Goal: Transaction & Acquisition: Purchase product/service

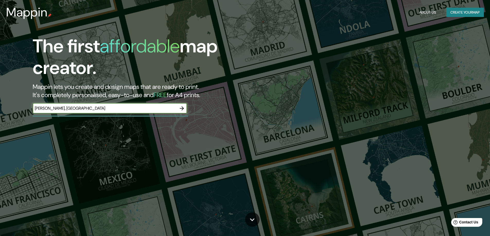
type input "[PERSON_NAME], [GEOGRAPHIC_DATA]"
click at [183, 111] on icon "button" at bounding box center [182, 108] width 6 height 6
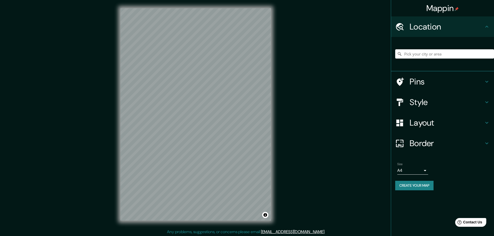
click at [421, 169] on body "Mappin Location Pins Style Layout Border Choose a border. Hint : you can make l…" at bounding box center [247, 118] width 494 height 236
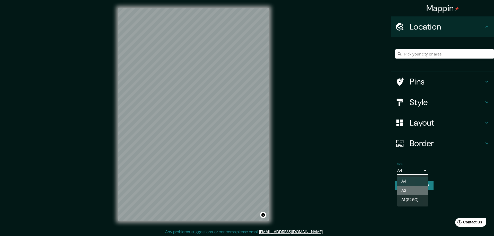
click at [409, 190] on li "A3" at bounding box center [412, 190] width 31 height 9
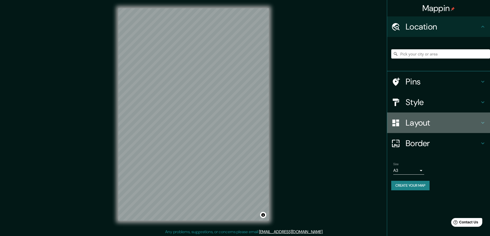
drag, startPoint x: 487, startPoint y: 128, endPoint x: 484, endPoint y: 123, distance: 5.9
click at [487, 128] on div "Layout" at bounding box center [438, 123] width 103 height 21
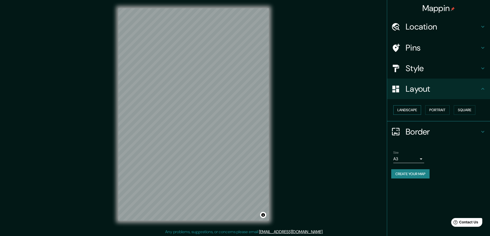
click at [406, 109] on button "Landscape" at bounding box center [407, 110] width 28 height 10
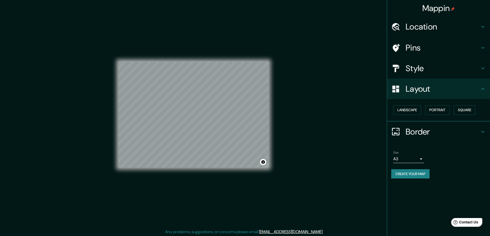
click at [482, 26] on icon at bounding box center [483, 27] width 6 height 6
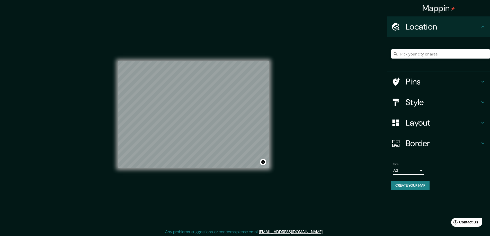
click at [482, 26] on icon at bounding box center [482, 27] width 3 height 2
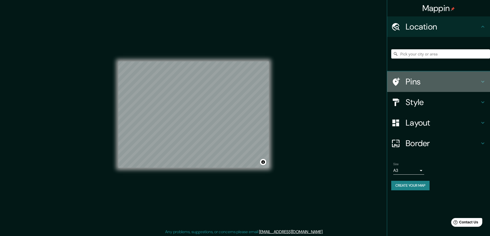
click at [484, 81] on icon at bounding box center [482, 82] width 3 height 2
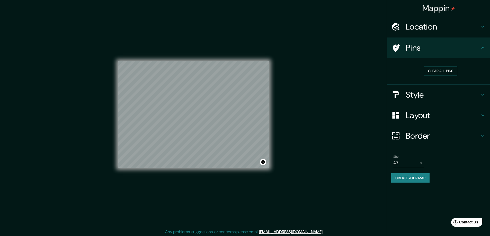
click at [484, 48] on icon at bounding box center [483, 48] width 6 height 6
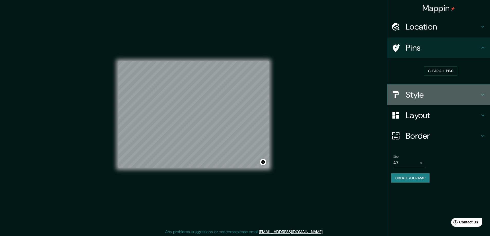
click at [482, 95] on icon at bounding box center [482, 95] width 3 height 2
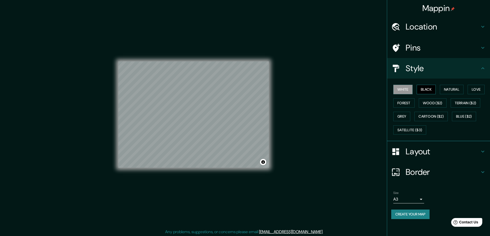
click at [429, 88] on button "Black" at bounding box center [426, 90] width 19 height 10
click at [446, 87] on button "Natural" at bounding box center [452, 90] width 24 height 10
click at [478, 89] on button "Love" at bounding box center [475, 90] width 17 height 10
click at [408, 102] on button "Forest" at bounding box center [403, 103] width 21 height 10
click at [401, 115] on button "Grey" at bounding box center [401, 117] width 17 height 10
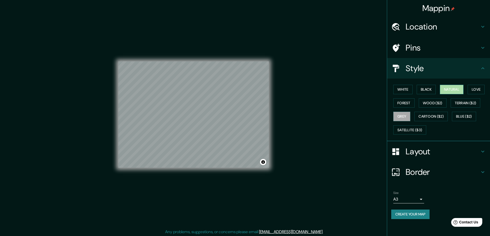
click at [449, 91] on button "Natural" at bounding box center [452, 90] width 24 height 10
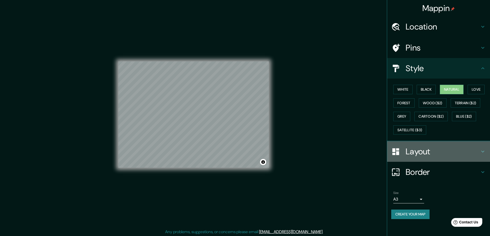
click at [483, 152] on icon at bounding box center [482, 152] width 3 height 2
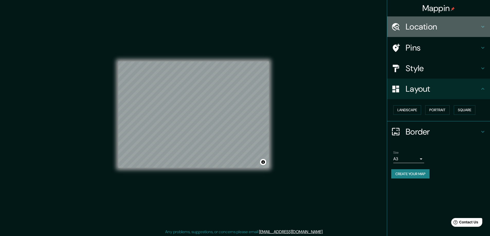
click at [480, 25] on icon at bounding box center [483, 27] width 6 height 6
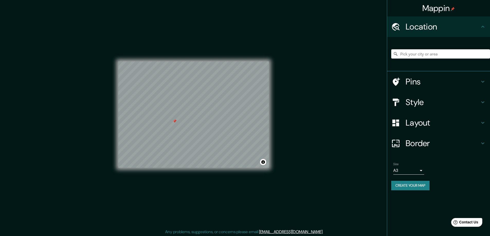
click at [482, 26] on icon at bounding box center [482, 27] width 3 height 2
click at [209, 101] on div at bounding box center [208, 101] width 4 height 4
click at [483, 27] on icon at bounding box center [483, 27] width 6 height 6
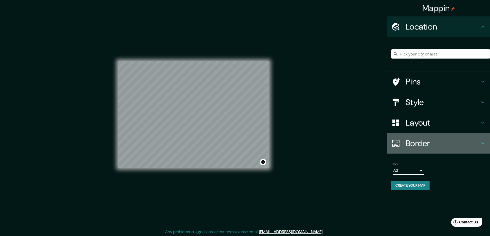
click at [480, 141] on icon at bounding box center [483, 143] width 6 height 6
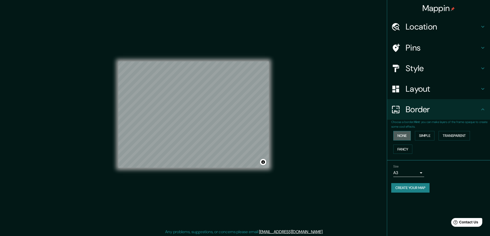
click at [404, 136] on button "None" at bounding box center [401, 136] width 17 height 10
click at [425, 137] on button "Simple" at bounding box center [425, 136] width 20 height 10
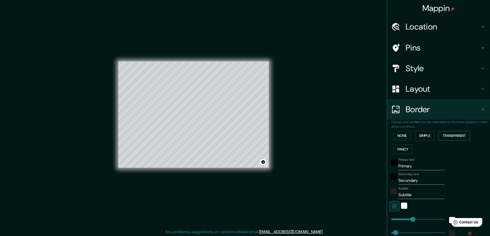
click at [446, 137] on button "Transparent" at bounding box center [453, 136] width 31 height 10
click at [401, 152] on button "Fancy" at bounding box center [402, 150] width 19 height 10
click at [420, 136] on button "Simple" at bounding box center [425, 136] width 20 height 10
click at [397, 136] on button "None" at bounding box center [401, 136] width 17 height 10
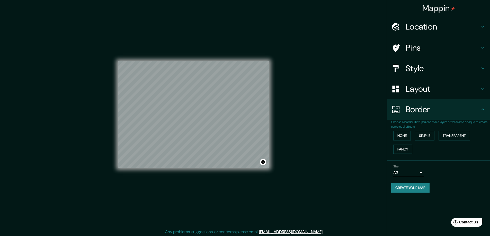
scroll to position [1, 0]
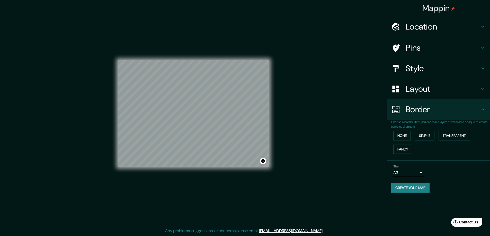
click at [435, 49] on h4 "Pins" at bounding box center [443, 48] width 74 height 10
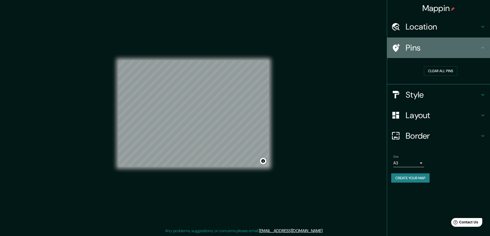
click at [435, 49] on h4 "Pins" at bounding box center [443, 48] width 74 height 10
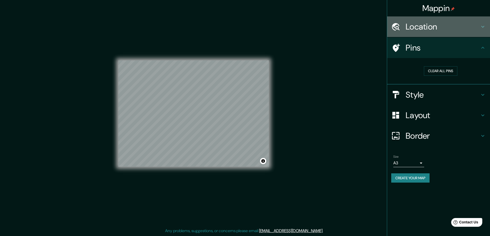
click at [446, 26] on h4 "Location" at bounding box center [443, 27] width 74 height 10
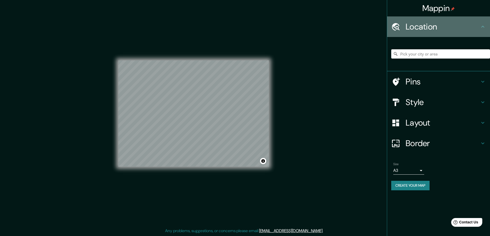
click at [485, 28] on icon at bounding box center [483, 27] width 6 height 6
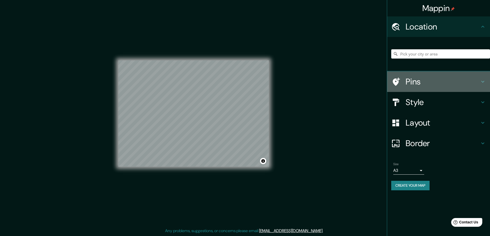
click at [481, 76] on div "Pins" at bounding box center [438, 81] width 103 height 21
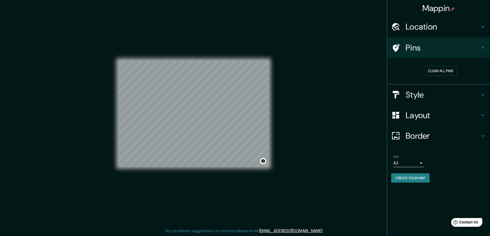
click at [483, 46] on icon at bounding box center [483, 48] width 6 height 6
click at [481, 93] on icon at bounding box center [483, 95] width 6 height 6
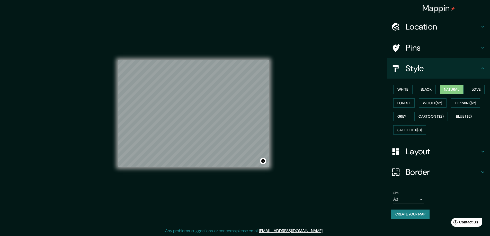
click at [484, 156] on div "Layout" at bounding box center [438, 151] width 103 height 21
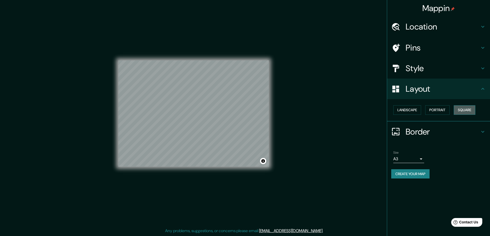
click at [467, 110] on button "Square" at bounding box center [465, 110] width 22 height 10
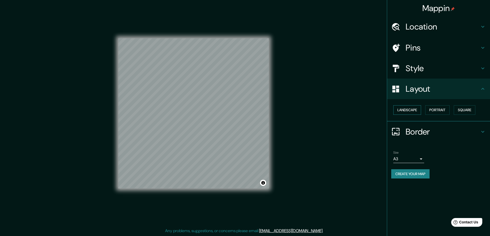
click at [406, 107] on button "Landscape" at bounding box center [407, 110] width 28 height 10
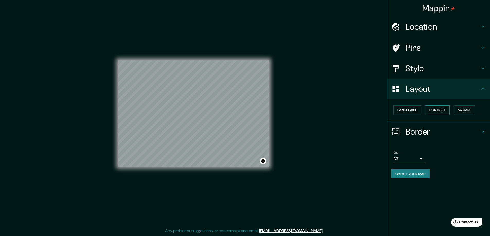
click at [431, 107] on button "Portrait" at bounding box center [437, 110] width 24 height 10
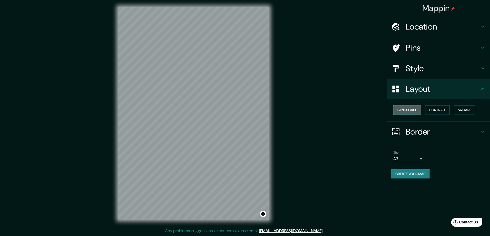
click at [409, 109] on button "Landscape" at bounding box center [407, 110] width 28 height 10
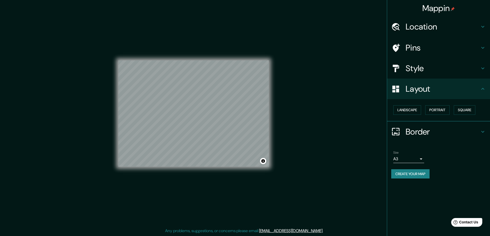
click at [421, 159] on body "Mappin Location Pins Style Layout Landscape Portrait Square Border Choose a bor…" at bounding box center [245, 117] width 490 height 236
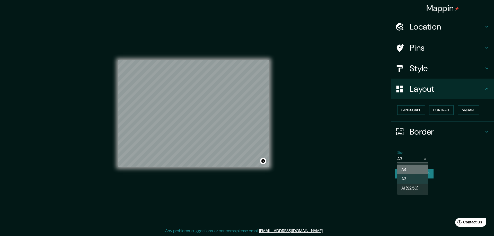
click at [416, 169] on li "A4" at bounding box center [412, 169] width 31 height 9
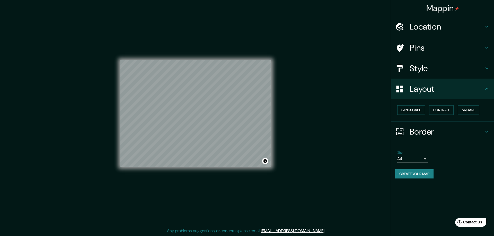
click at [420, 159] on body "Mappin Location Pins Style Layout Landscape Portrait Square Border Choose a bor…" at bounding box center [247, 117] width 494 height 236
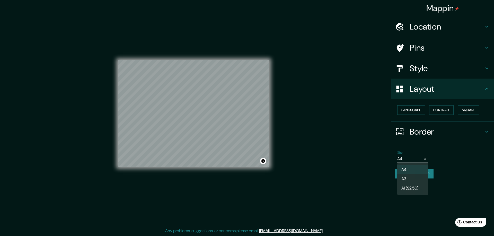
click at [417, 178] on li "A3" at bounding box center [412, 179] width 31 height 9
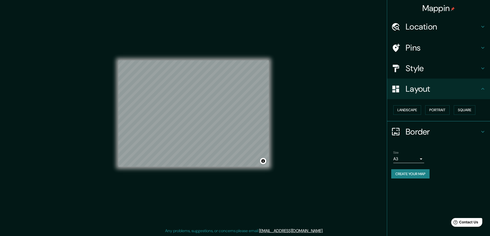
click at [407, 175] on button "Create your map" at bounding box center [410, 174] width 38 height 10
click at [264, 161] on button "Toggle attribution" at bounding box center [263, 161] width 6 height 6
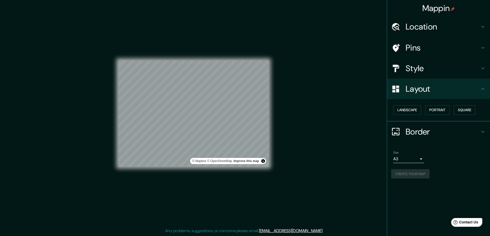
click at [282, 177] on div "Mappin Location Pins Style Layout Landscape Portrait Square Border Choose a bor…" at bounding box center [245, 117] width 490 height 237
click at [292, 172] on div "Mappin Location Pins Style Layout Landscape Portrait Square Border Choose a bor…" at bounding box center [245, 117] width 490 height 237
click at [261, 163] on button "Toggle attribution" at bounding box center [263, 161] width 6 height 6
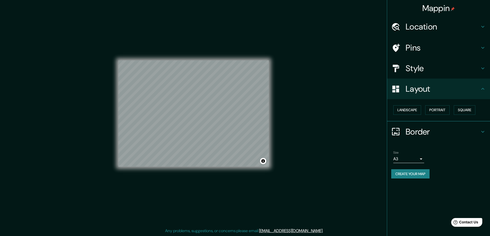
click at [296, 175] on div "Mappin Location Pins Style Layout Landscape Portrait Square Border Choose a bor…" at bounding box center [245, 117] width 490 height 237
click at [414, 174] on button "Create your map" at bounding box center [410, 174] width 38 height 10
drag, startPoint x: 417, startPoint y: 178, endPoint x: 459, endPoint y: 178, distance: 41.9
click at [454, 182] on div "Size A3 a4 Create your map" at bounding box center [438, 166] width 95 height 34
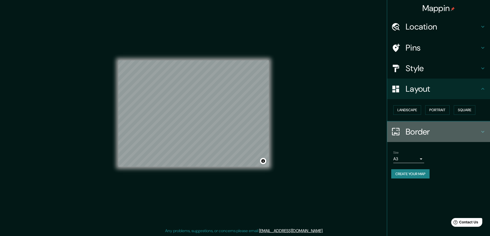
click at [484, 132] on icon at bounding box center [483, 132] width 6 height 6
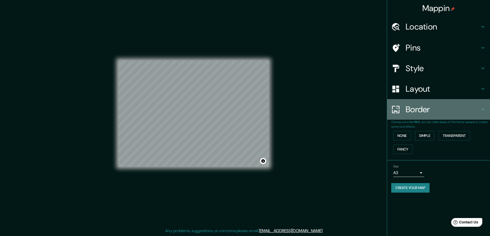
click at [483, 110] on icon at bounding box center [483, 109] width 6 height 6
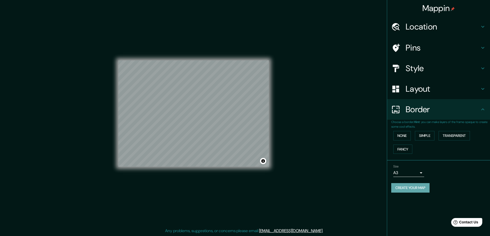
click at [412, 187] on button "Create your map" at bounding box center [410, 188] width 38 height 10
click at [323, 110] on div "Mappin Location Pins Style Layout Border Choose a border. Hint : you can make l…" at bounding box center [245, 117] width 490 height 237
click at [405, 188] on button "Create your map" at bounding box center [410, 188] width 38 height 10
drag, startPoint x: 320, startPoint y: 78, endPoint x: 306, endPoint y: 91, distance: 18.9
click at [306, 91] on div "Mappin Location Pins Style Layout Border Choose a border. Hint : you can make l…" at bounding box center [245, 117] width 490 height 237
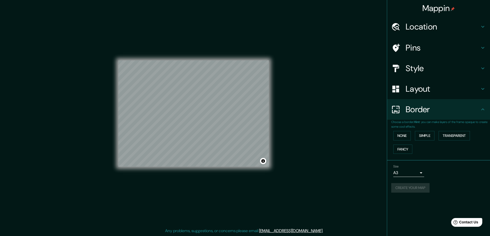
drag, startPoint x: 411, startPoint y: 190, endPoint x: 458, endPoint y: 191, distance: 47.8
click at [458, 191] on div "Create your map" at bounding box center [438, 188] width 95 height 10
click at [422, 172] on body "Mappin Location Pins Style Layout Border Choose a border. Hint : you can make l…" at bounding box center [245, 117] width 490 height 236
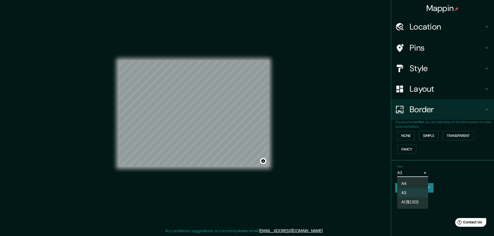
click at [413, 183] on li "A4" at bounding box center [412, 183] width 31 height 9
type input "single"
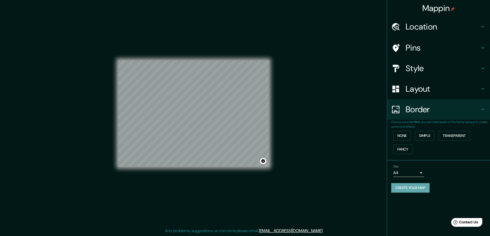
click at [428, 188] on button "Create your map" at bounding box center [410, 188] width 38 height 10
click at [482, 111] on icon at bounding box center [483, 109] width 6 height 6
